Goal: Transaction & Acquisition: Purchase product/service

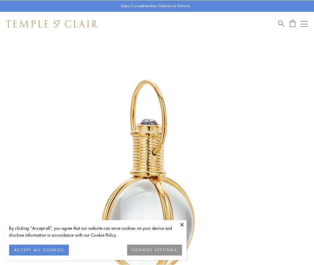
scroll to position [156, 0]
